Goal: Information Seeking & Learning: Find specific fact

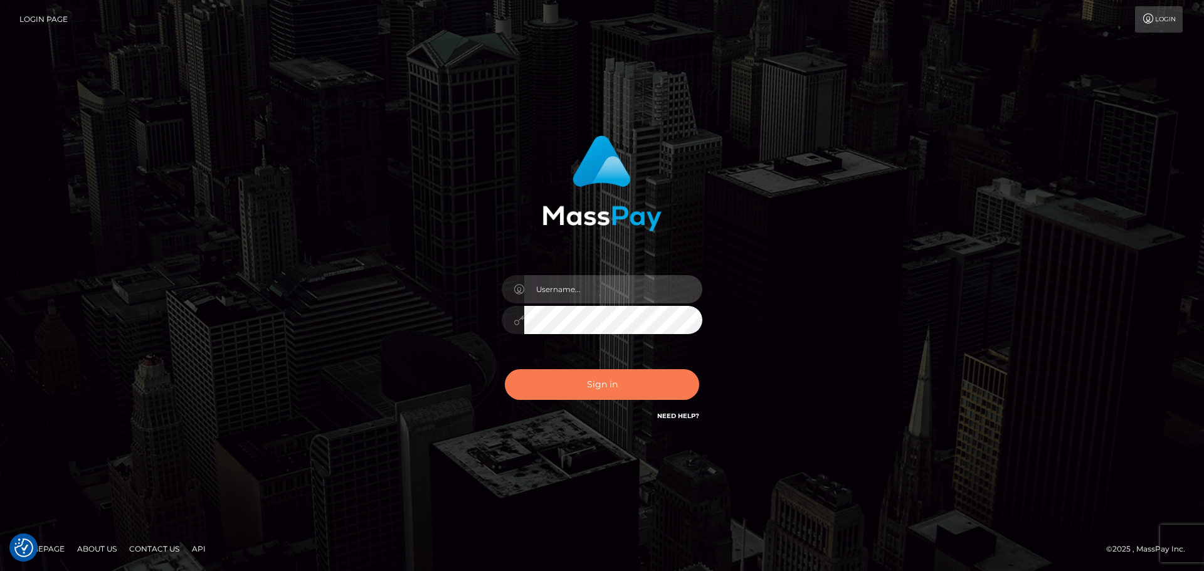
type input "[PERSON_NAME].B2Spin"
click at [607, 387] on button "Sign in" at bounding box center [602, 384] width 194 height 31
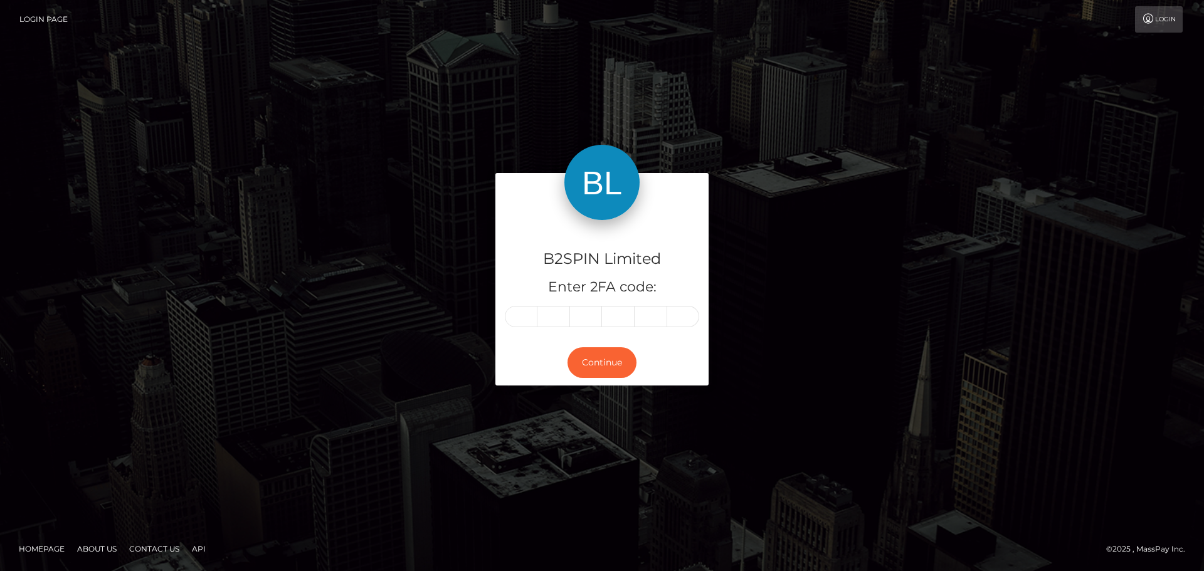
click at [531, 325] on input "text" at bounding box center [521, 316] width 33 height 21
type input "5"
type input "3"
type input "7"
type input "3"
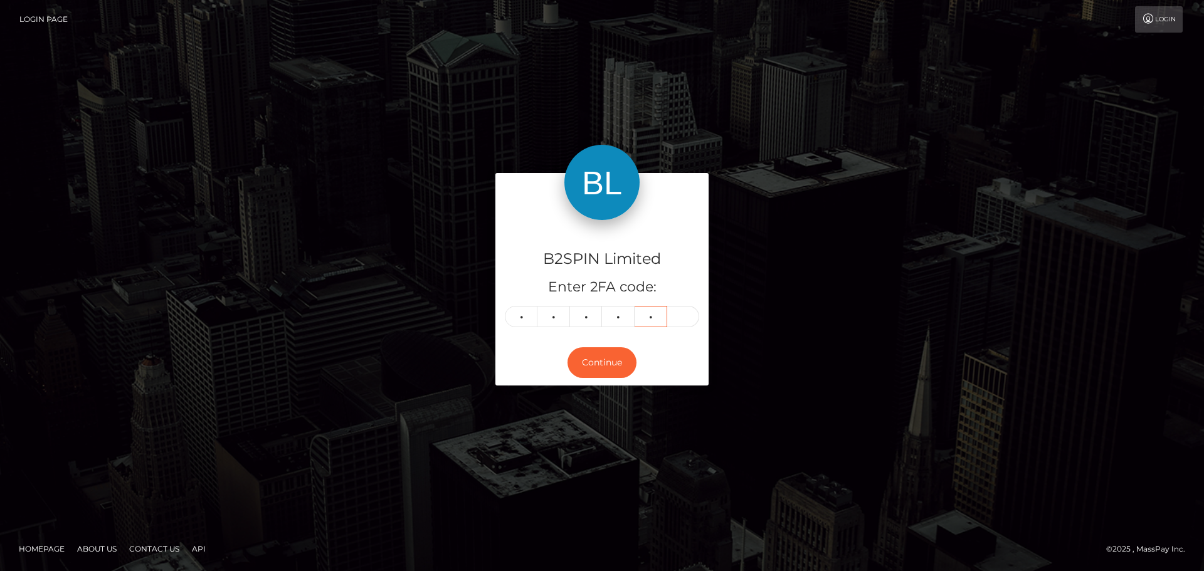
type input "9"
type input "0"
click at [618, 372] on button "Continue" at bounding box center [602, 362] width 69 height 31
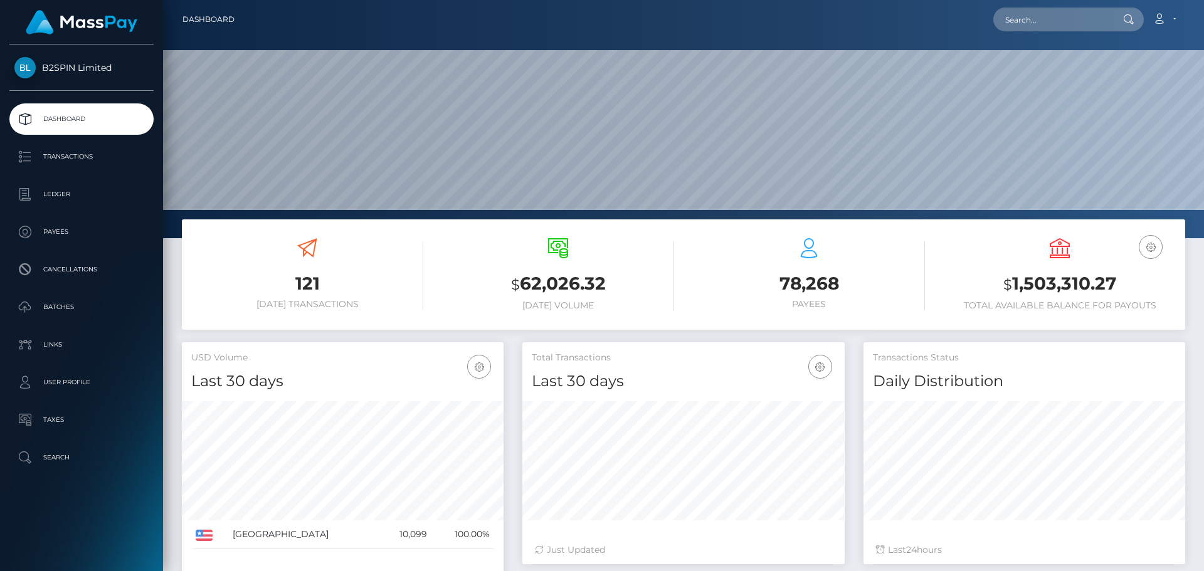
scroll to position [223, 322]
click at [1049, 24] on input "text" at bounding box center [1053, 20] width 118 height 24
paste input "3351884"
click at [1041, 19] on input "3351884" at bounding box center [1053, 20] width 118 height 24
drag, startPoint x: 1042, startPoint y: 19, endPoint x: 893, endPoint y: 29, distance: 149.0
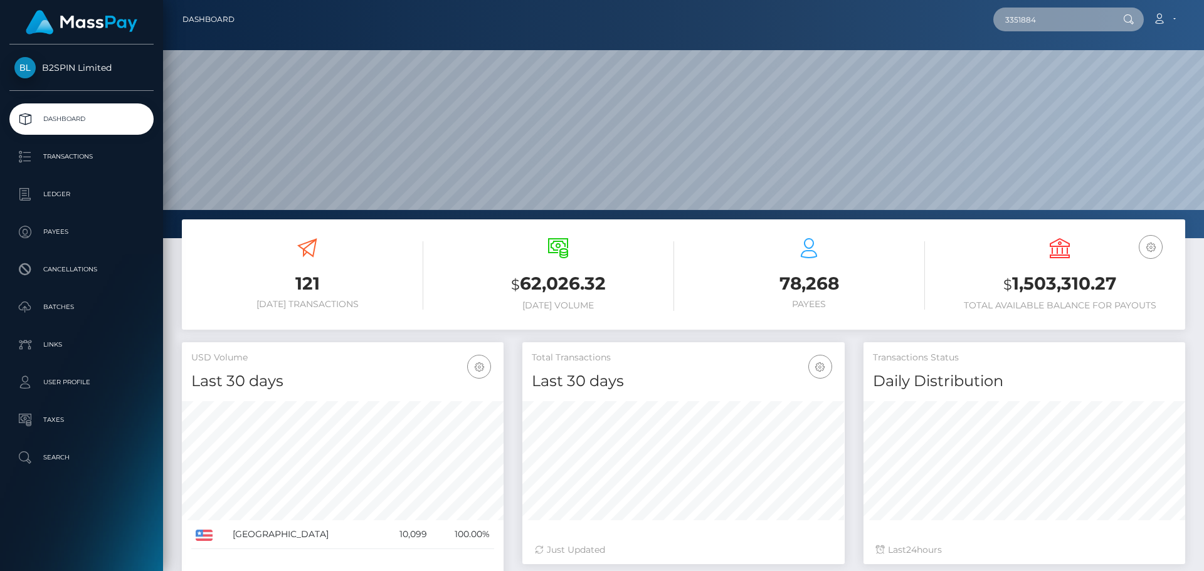
click at [893, 29] on div "3351884 Loading... Loading... Account Edit Profile Logout" at bounding box center [715, 19] width 940 height 26
paste input "1943906792"
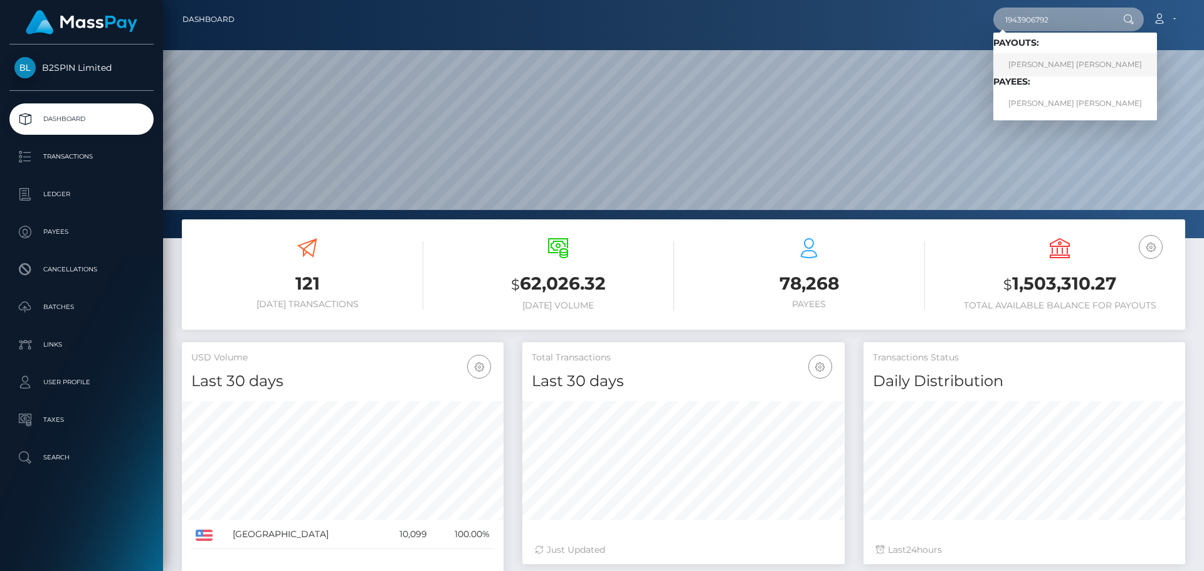
type input "1943906792"
click at [1046, 61] on link "LATISHA TAWAN THREATT" at bounding box center [1076, 64] width 164 height 23
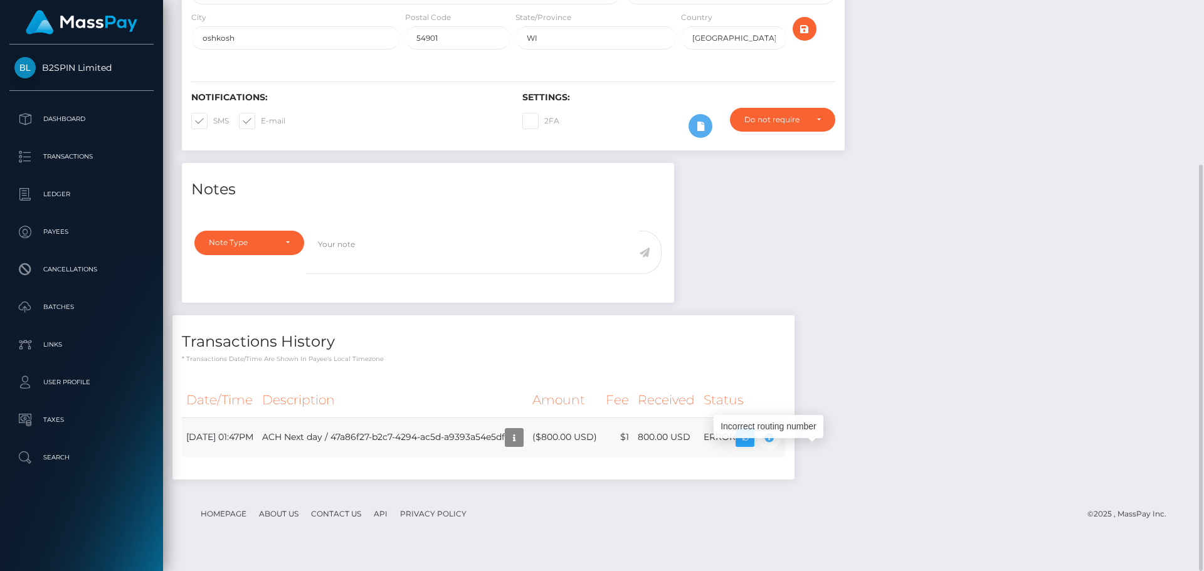
scroll to position [151, 322]
